Goal: Task Accomplishment & Management: Manage account settings

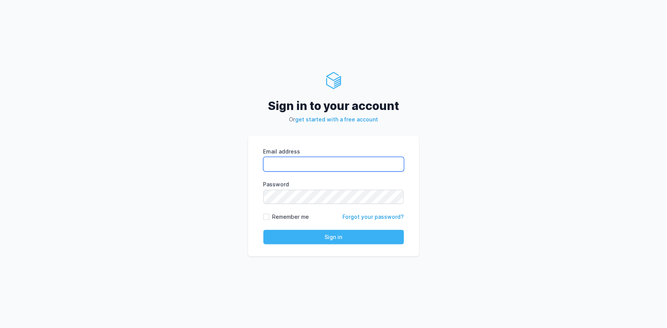
type input "rahul.raikar@cdmx.in"
click at [303, 235] on button "Sign in" at bounding box center [333, 237] width 141 height 15
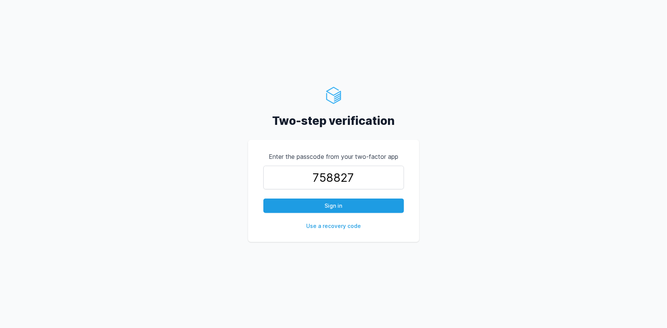
type input "758827"
click at [263, 199] on button "Sign in" at bounding box center [333, 206] width 141 height 15
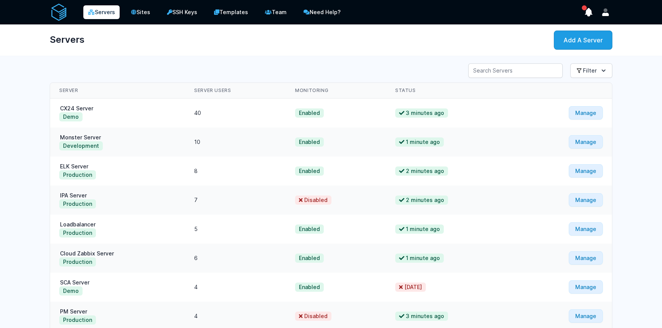
drag, startPoint x: 500, startPoint y: 59, endPoint x: 497, endPoint y: 63, distance: 5.2
click at [498, 61] on div "Servers Sites SSH Keys Templates Team Need Help?" at bounding box center [331, 221] width 662 height 442
click at [496, 69] on input "Server Search" at bounding box center [515, 70] width 94 height 15
type input "rad"
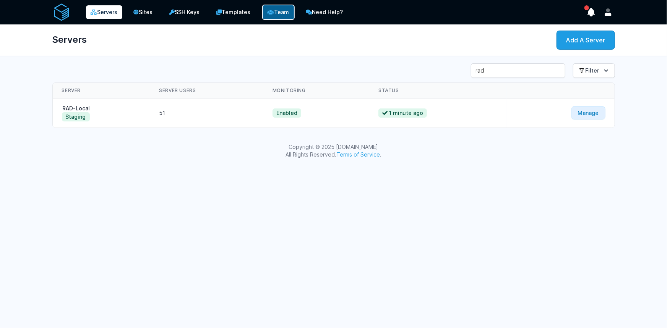
click at [290, 14] on link "Team" at bounding box center [278, 12] width 32 height 15
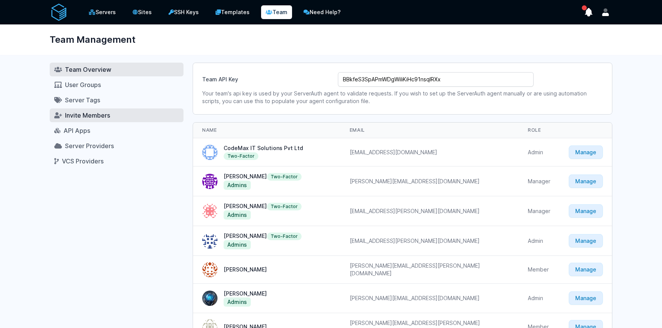
click at [79, 115] on span "Invite Members" at bounding box center [87, 116] width 45 height 8
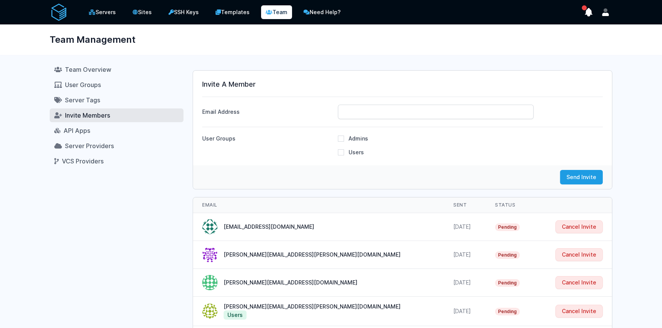
click at [363, 122] on div "Invite A Member Email Address User Groups" at bounding box center [402, 118] width 419 height 95
click at [362, 116] on input "Email Address" at bounding box center [436, 112] width 196 height 15
type input "[EMAIL_ADDRESS][DOMAIN_NAME]"
click at [563, 175] on button "Send Invite" at bounding box center [581, 177] width 43 height 15
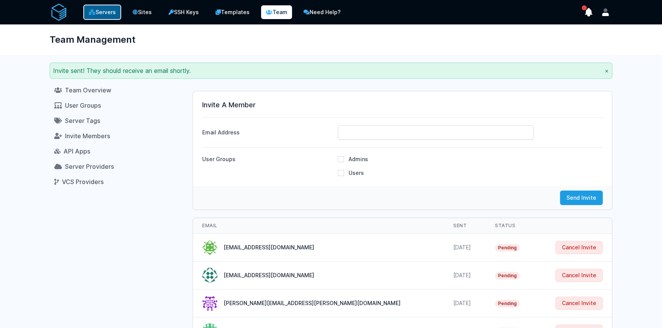
click at [110, 15] on link "Servers" at bounding box center [102, 12] width 38 height 15
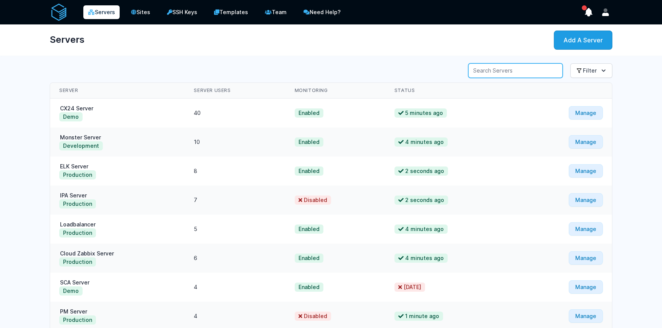
click at [490, 74] on input "Server Search" at bounding box center [515, 70] width 94 height 15
type input "rad"
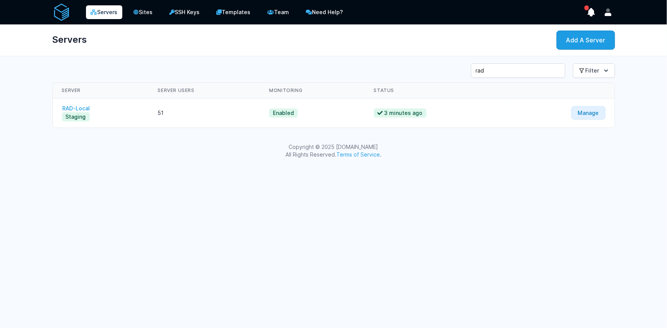
click at [77, 108] on link "RAD-Local" at bounding box center [76, 108] width 29 height 6
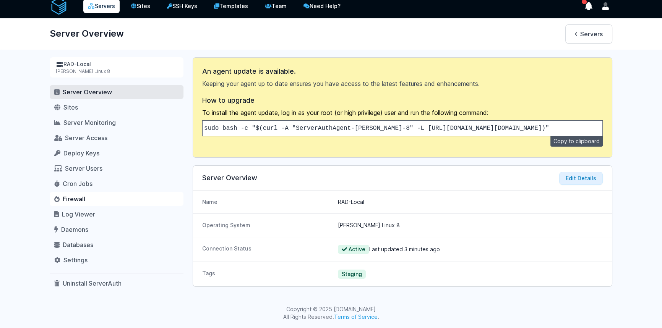
scroll to position [8, 0]
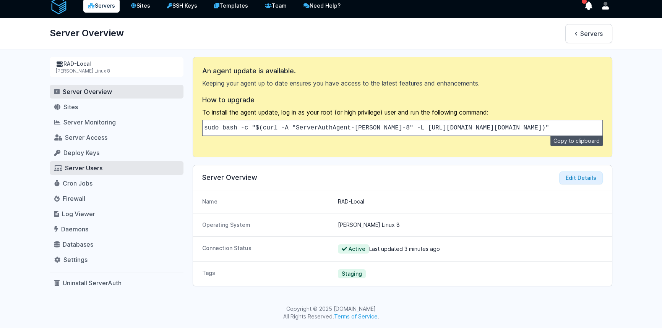
click at [83, 168] on span "Server Users" at bounding box center [83, 168] width 37 height 8
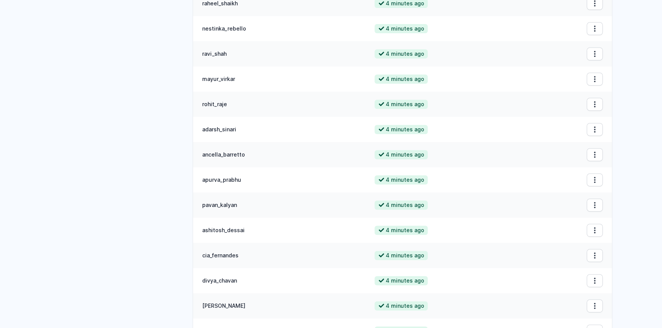
scroll to position [375, 0]
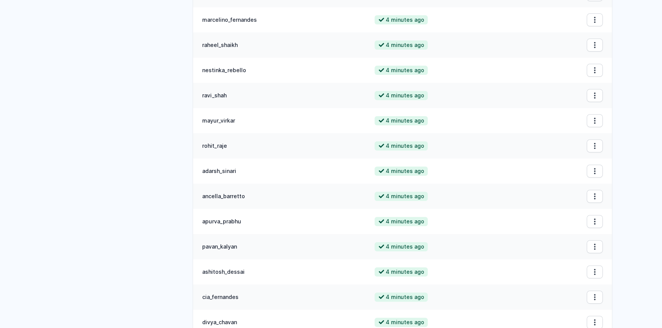
drag, startPoint x: 236, startPoint y: 94, endPoint x: 203, endPoint y: 96, distance: 32.5
click at [199, 93] on td "ravi_shah" at bounding box center [279, 95] width 172 height 25
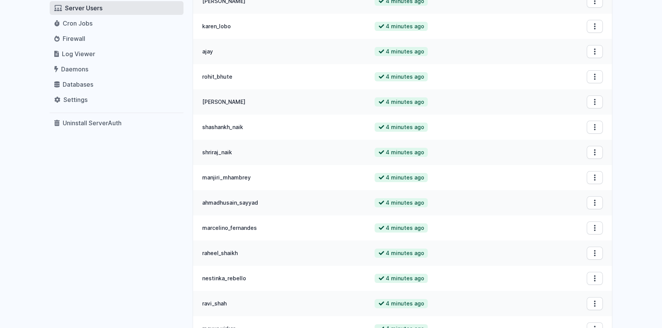
scroll to position [0, 0]
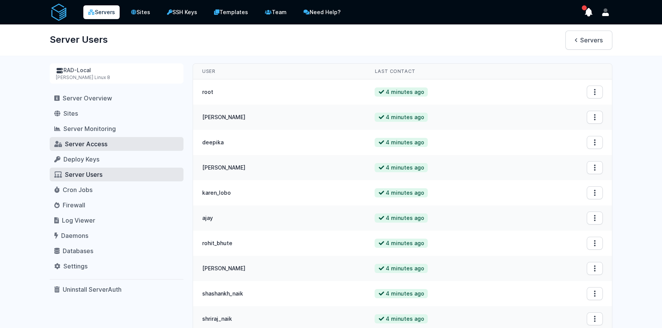
click at [79, 148] on span "Server Access" at bounding box center [86, 144] width 42 height 8
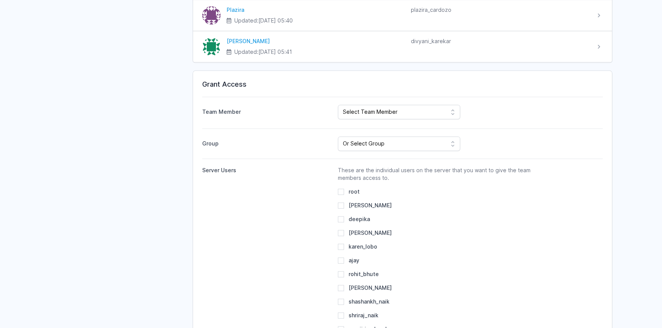
scroll to position [1418, 0]
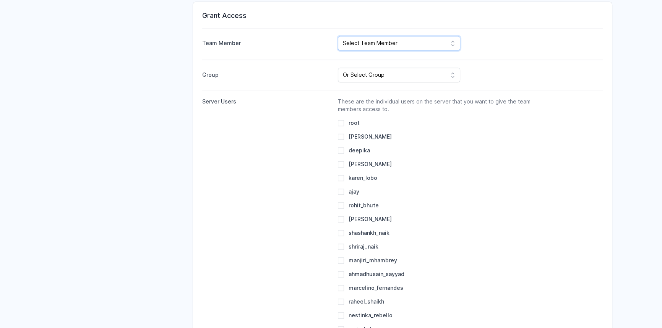
select select "1317"
click at [338, 36] on select "Select Team Member CodeMax IT Solutions Pvt Ltd [PERSON_NAME] [PERSON_NAME] [PE…" at bounding box center [399, 43] width 122 height 15
click at [342, 326] on input "ravi_shah" at bounding box center [341, 329] width 6 height 6
checkbox input "true"
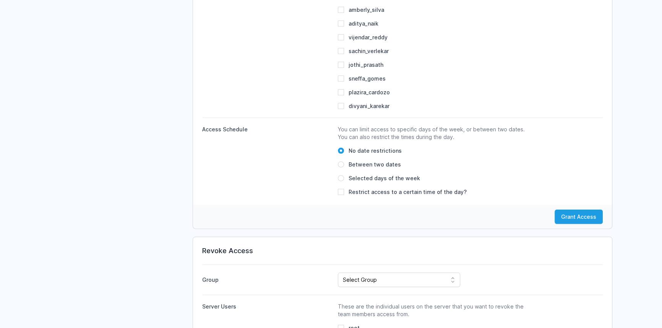
scroll to position [2210, 0]
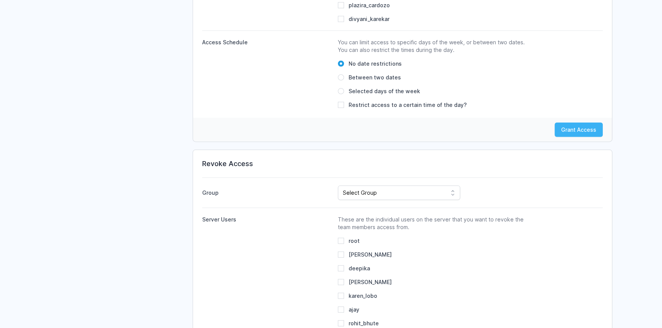
click at [566, 128] on button "Grant Access" at bounding box center [579, 130] width 48 height 15
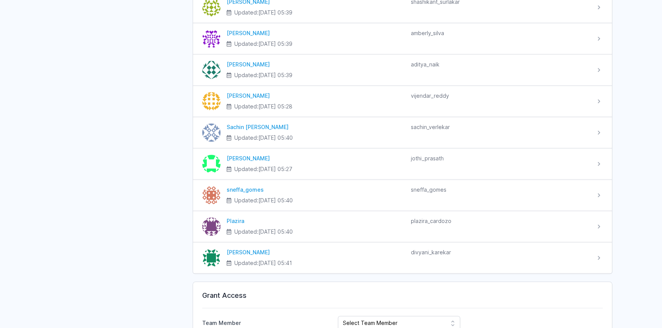
scroll to position [1209, 0]
